Goal: Find specific page/section: Find specific page/section

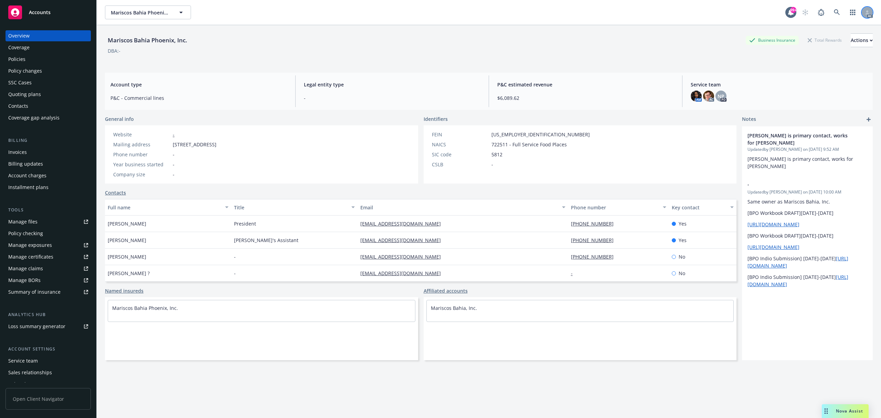
click at [865, 12] on icon at bounding box center [867, 12] width 4 height 4
click at [865, 13] on icon at bounding box center [867, 12] width 4 height 4
click at [642, 35] on div "Mariscos Bahia Phoenix, Inc. Business Insurance Total Rewards Actions" at bounding box center [489, 40] width 768 height 14
click at [790, 11] on div "99+" at bounding box center [793, 10] width 6 height 6
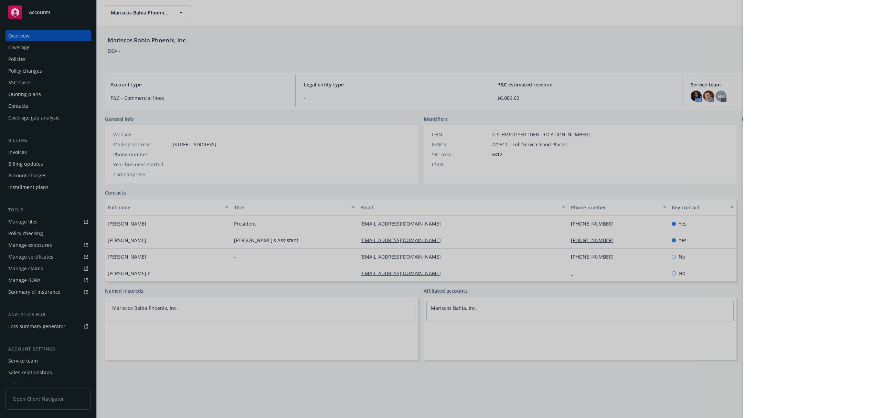
click at [619, 35] on div at bounding box center [440, 209] width 881 height 418
